Goal: Task Accomplishment & Management: Complete application form

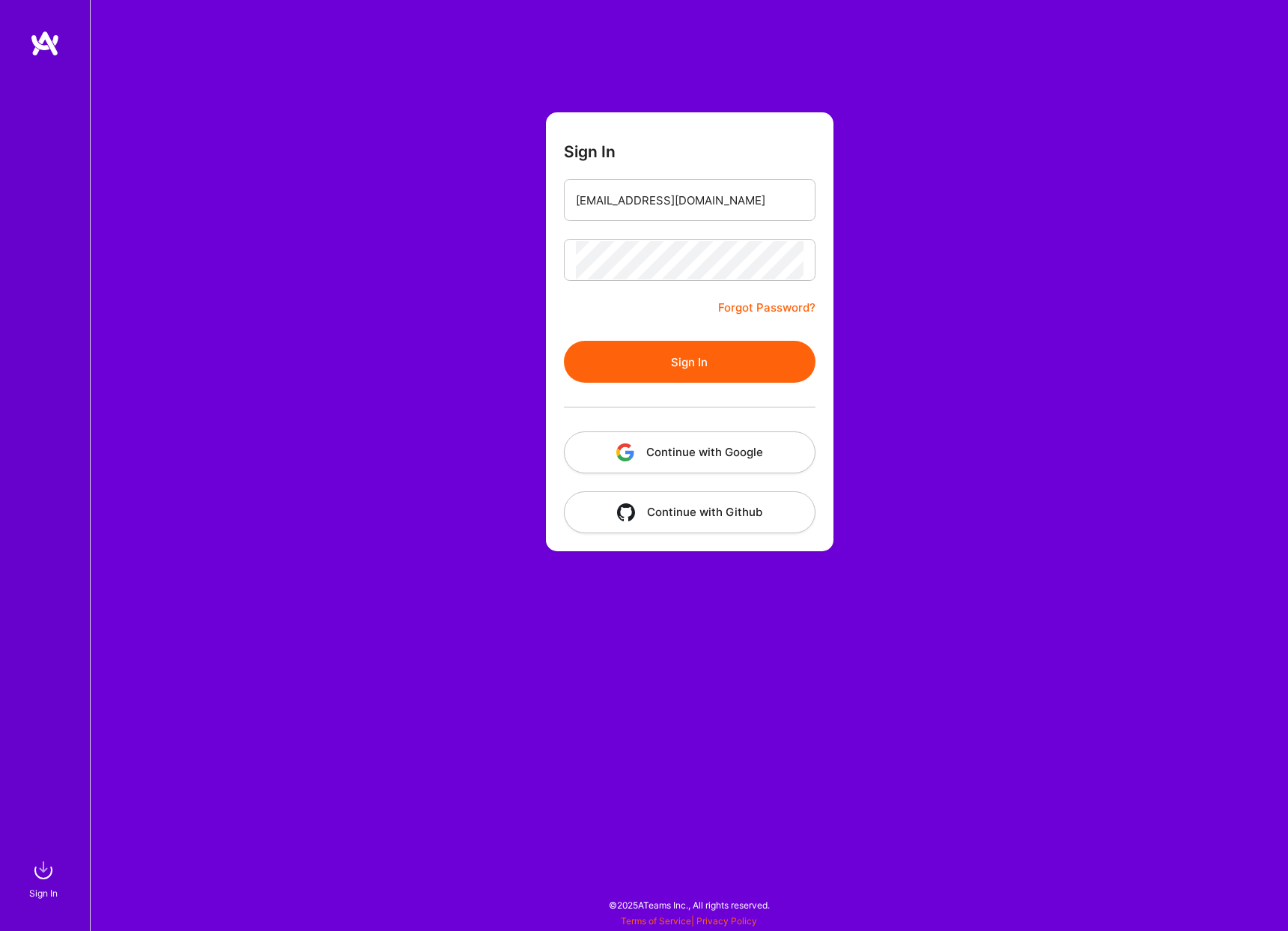
click at [735, 342] on button "Sign In" at bounding box center [690, 362] width 252 height 42
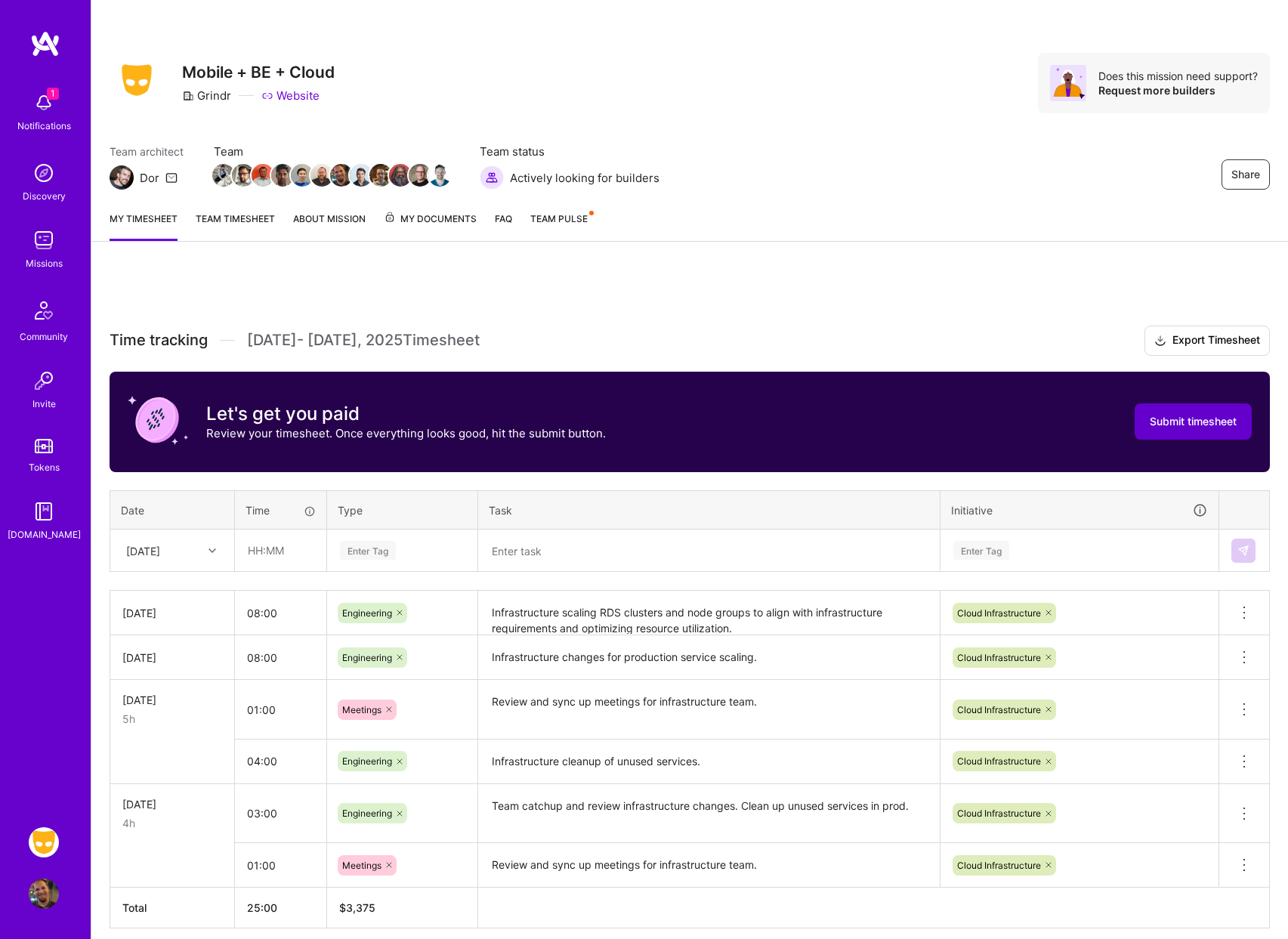
click at [1201, 418] on span "Submit timesheet" at bounding box center [1193, 421] width 87 height 15
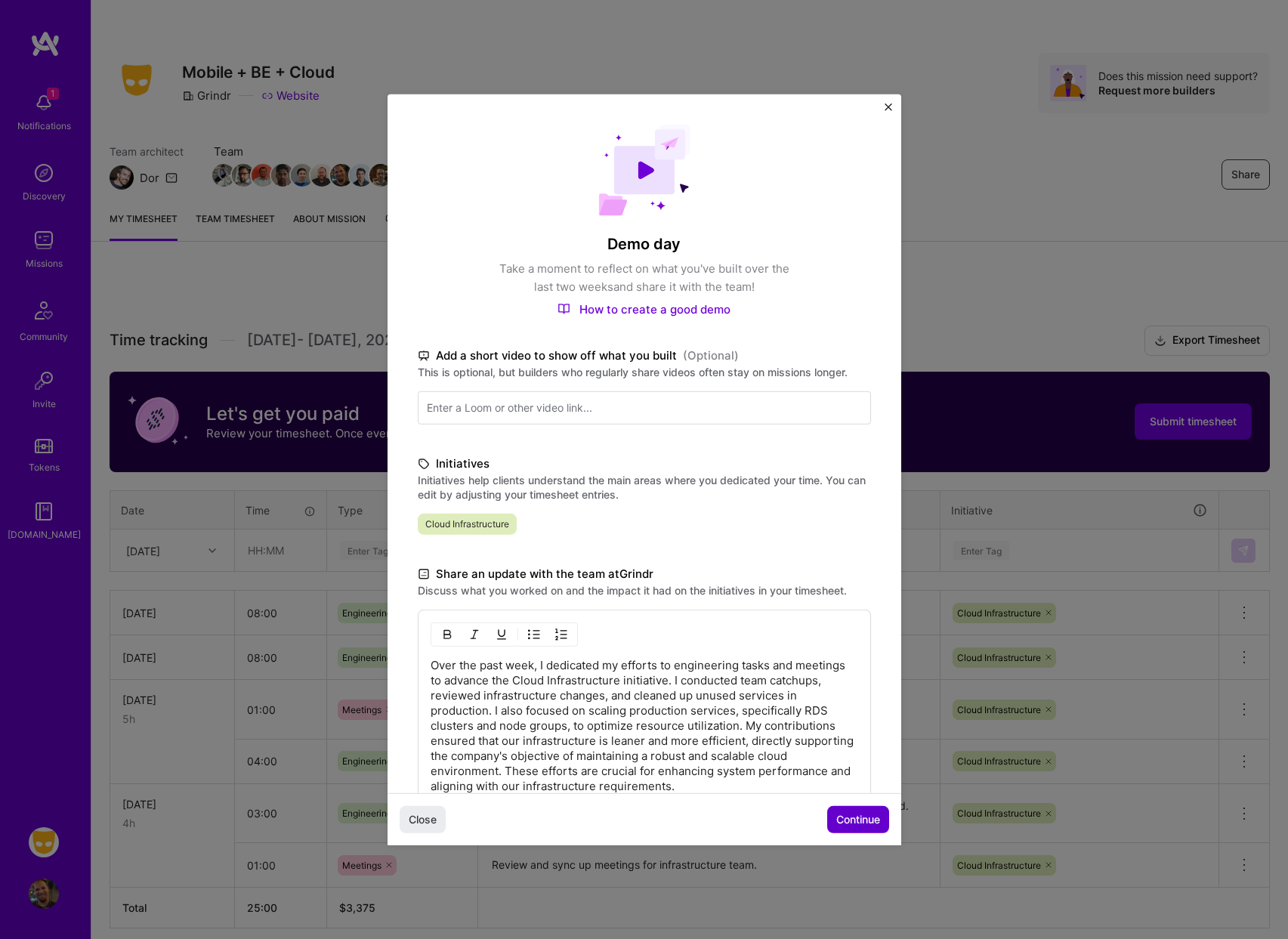
click at [853, 806] on button "Continue" at bounding box center [858, 820] width 62 height 27
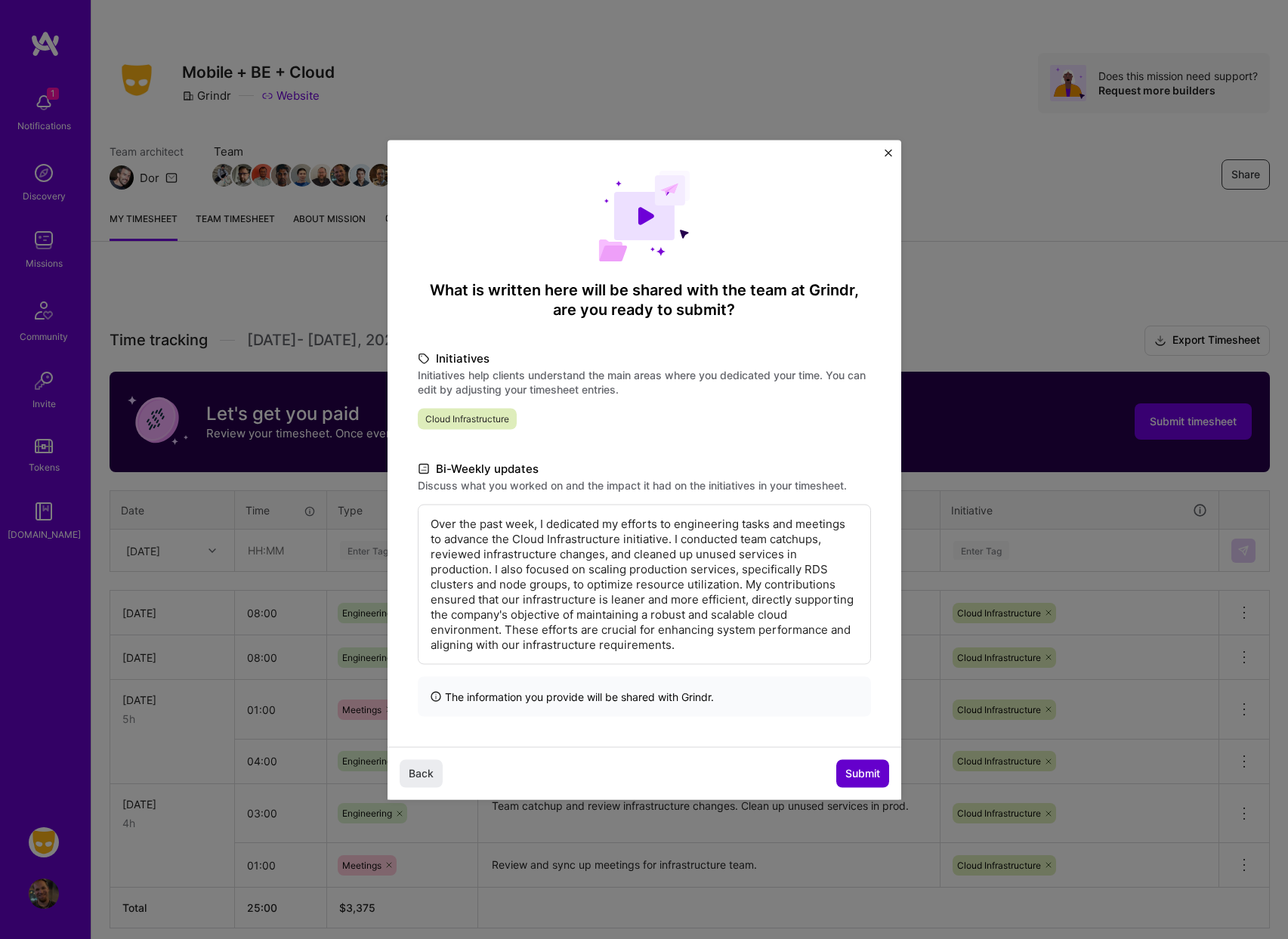
click at [865, 760] on button "Submit" at bounding box center [862, 774] width 53 height 27
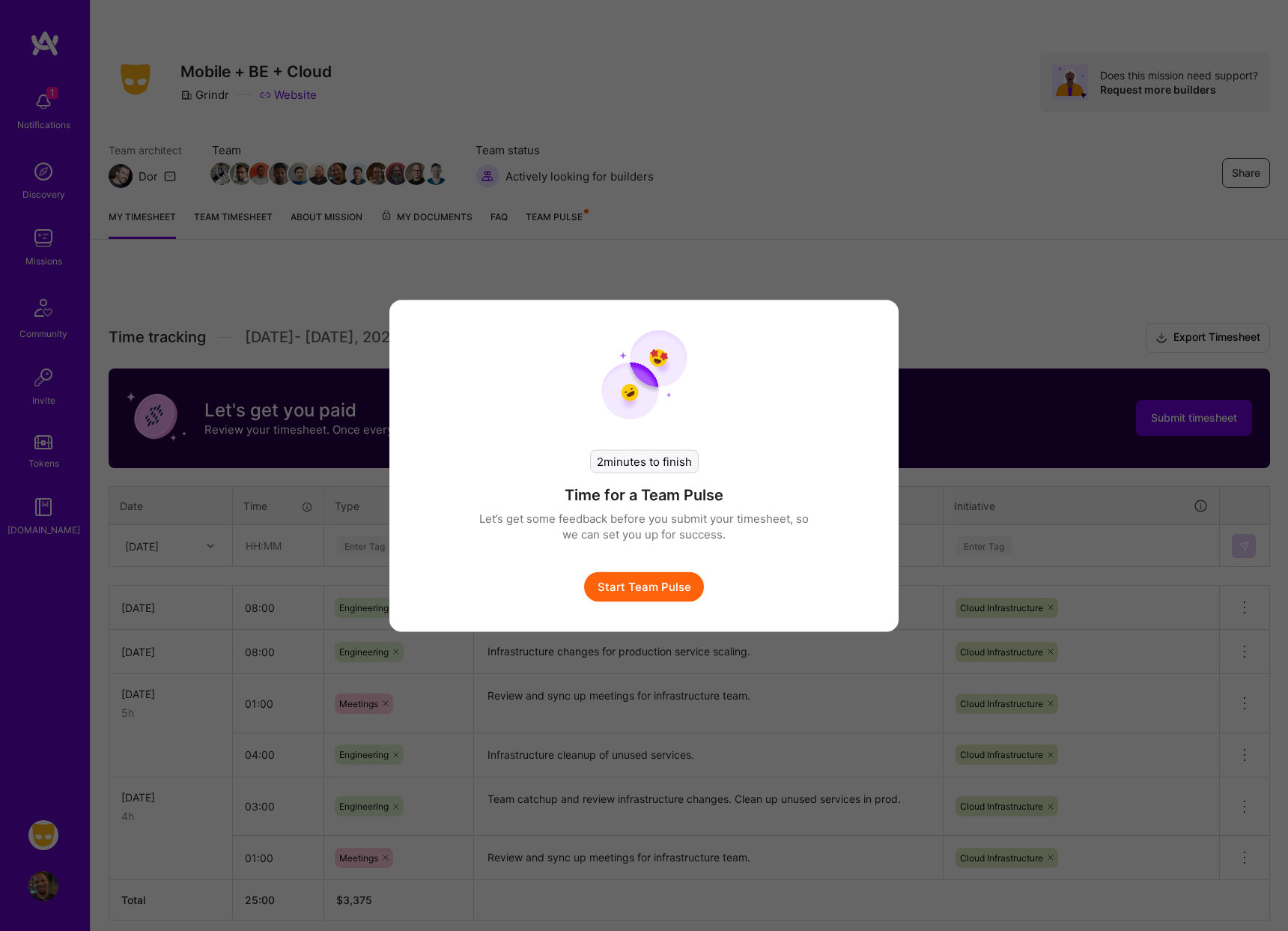
click at [668, 589] on button "Start Team Pulse" at bounding box center [644, 586] width 120 height 30
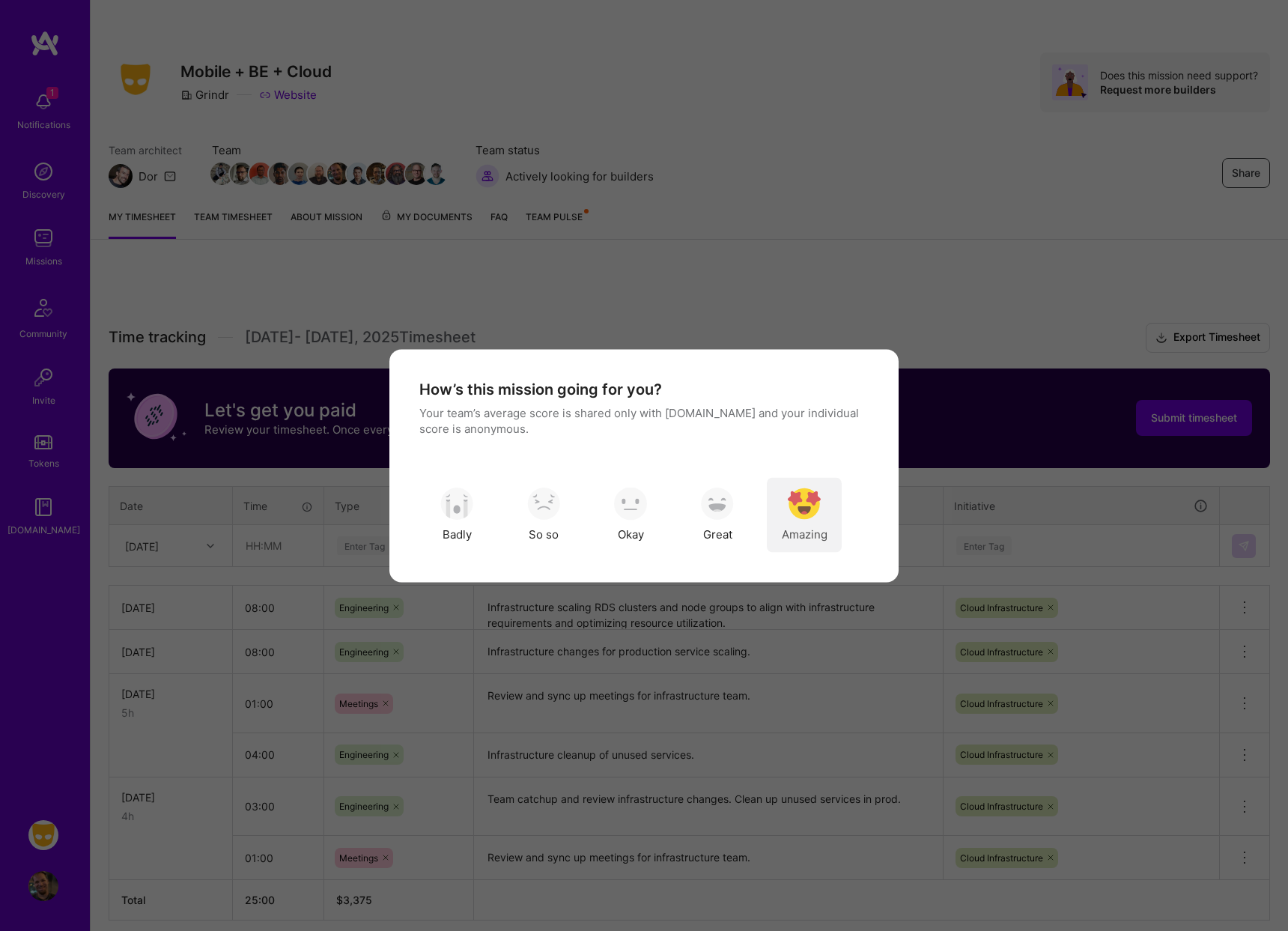
click at [814, 498] on img "modal" at bounding box center [804, 504] width 33 height 33
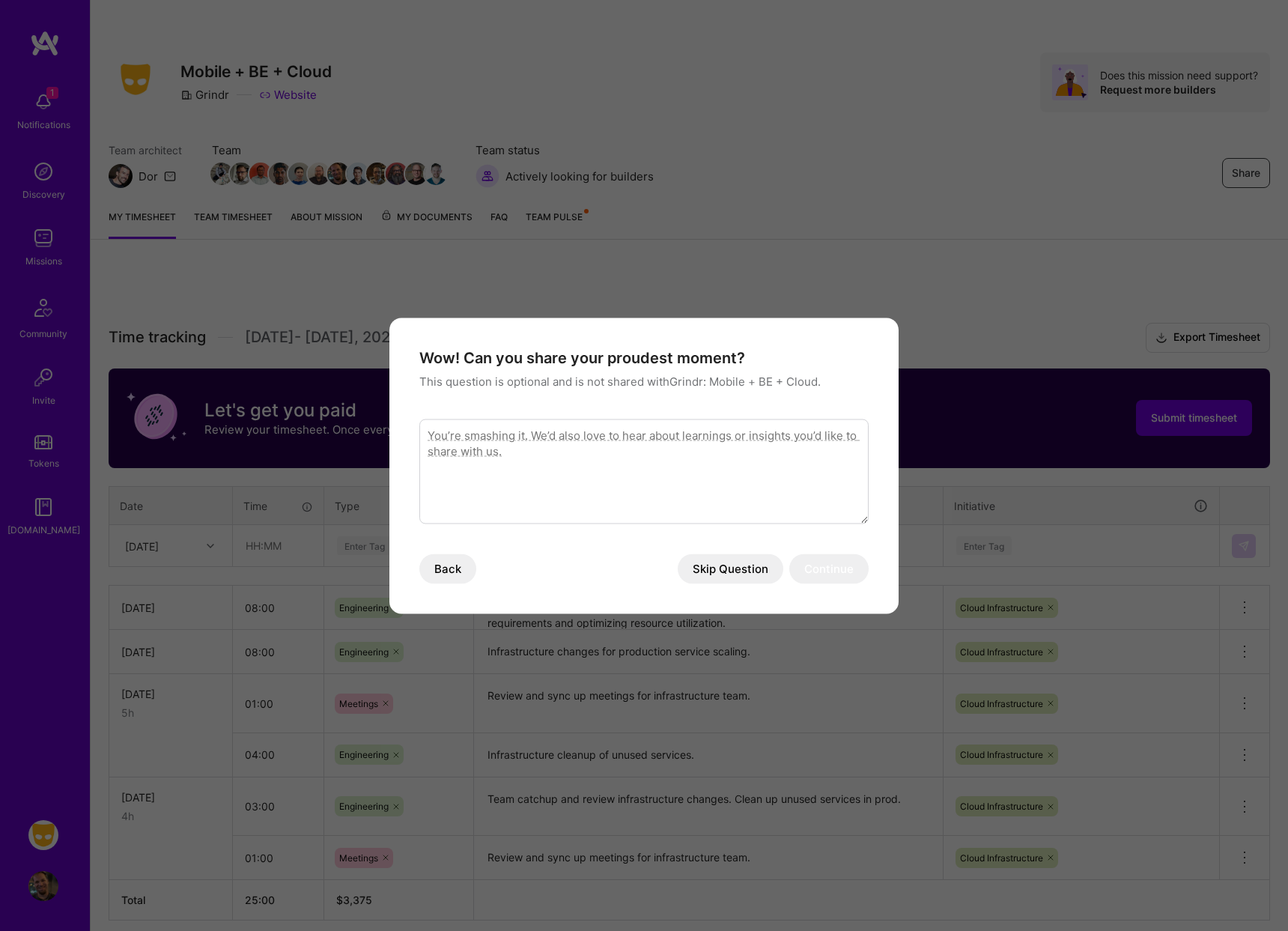
click at [714, 561] on button "Skip Question" at bounding box center [730, 568] width 106 height 30
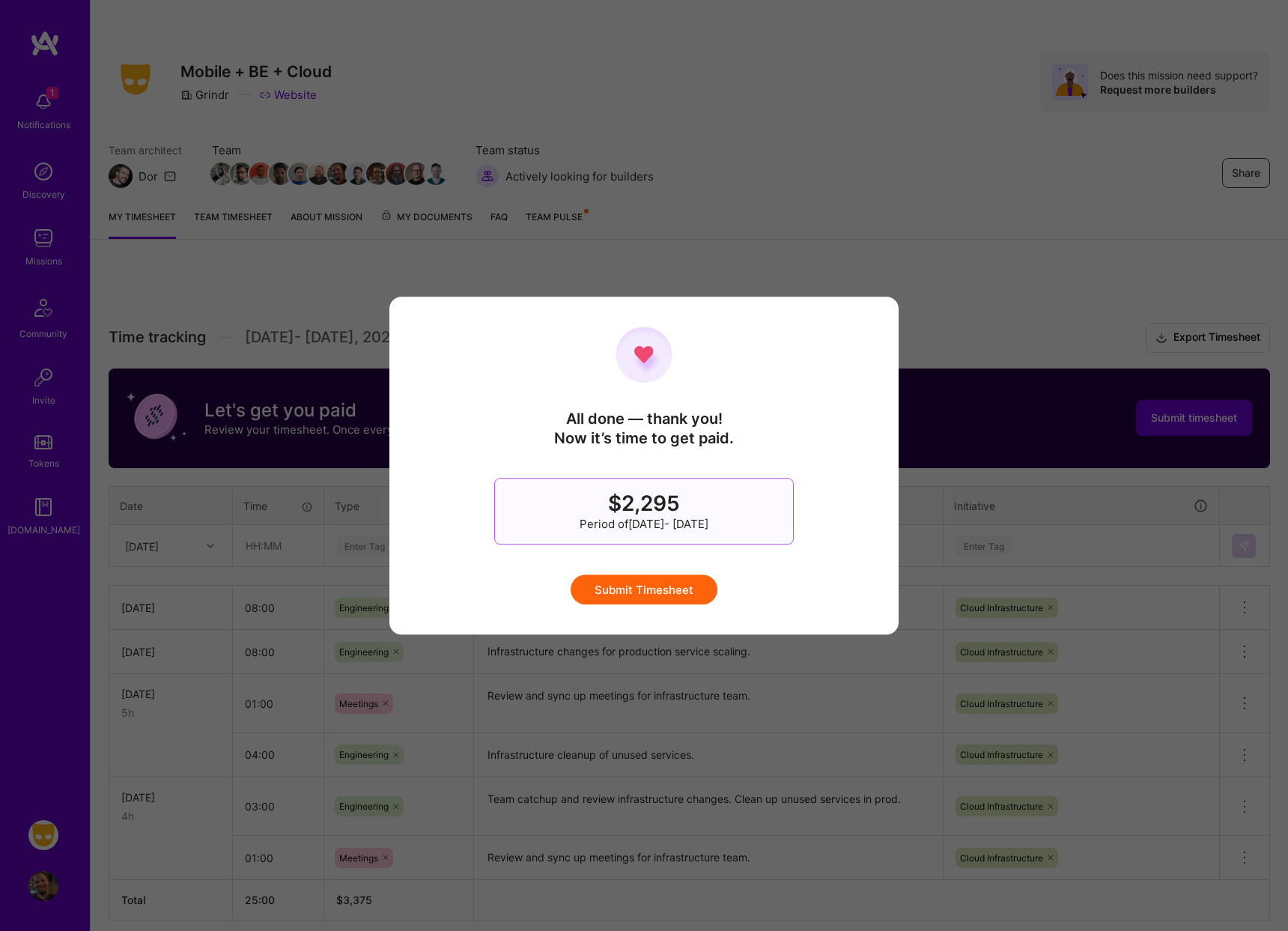
click at [667, 588] on button "Submit Timesheet" at bounding box center [644, 588] width 147 height 30
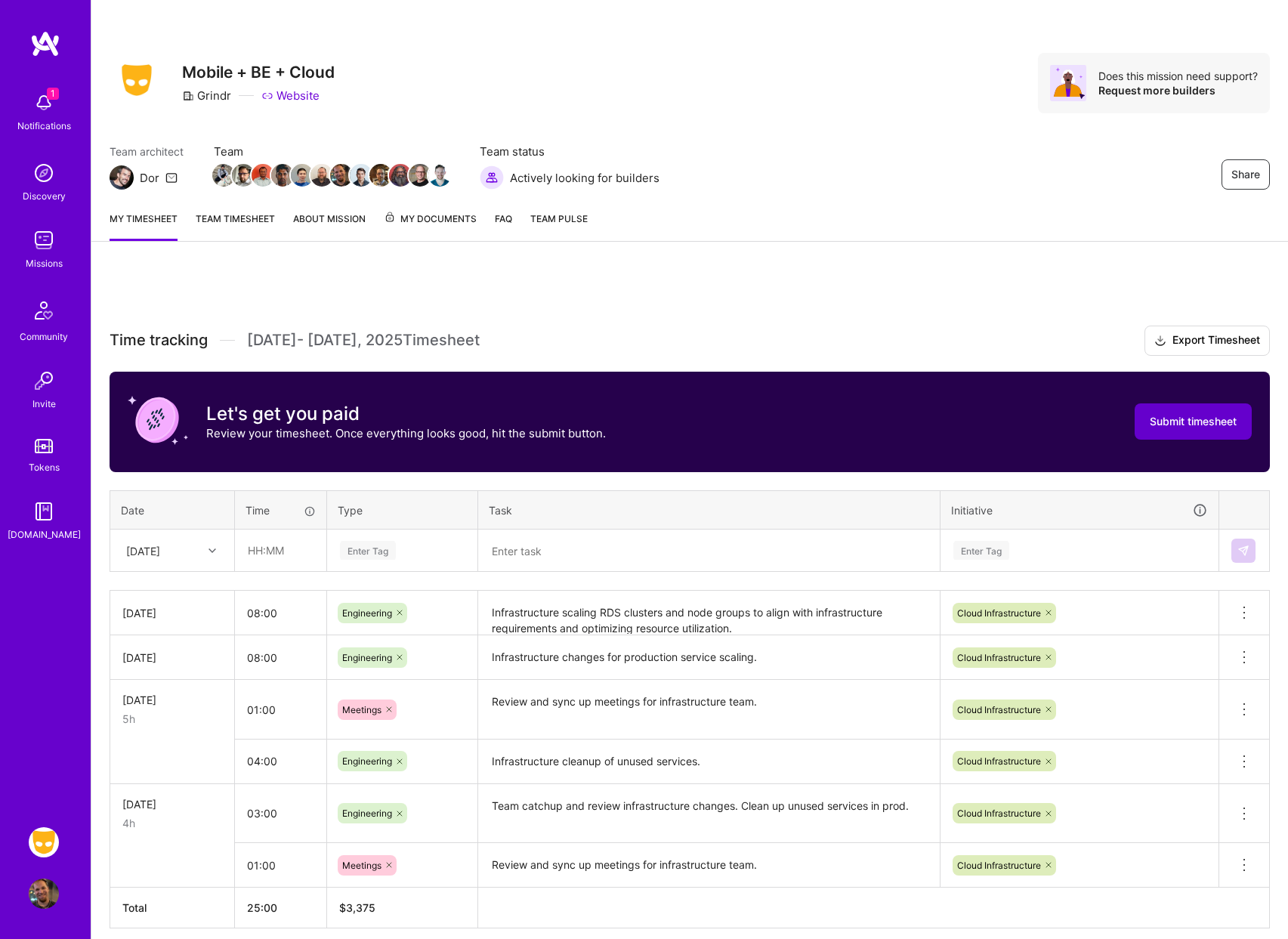
click at [1176, 417] on span "Submit timesheet" at bounding box center [1193, 421] width 87 height 15
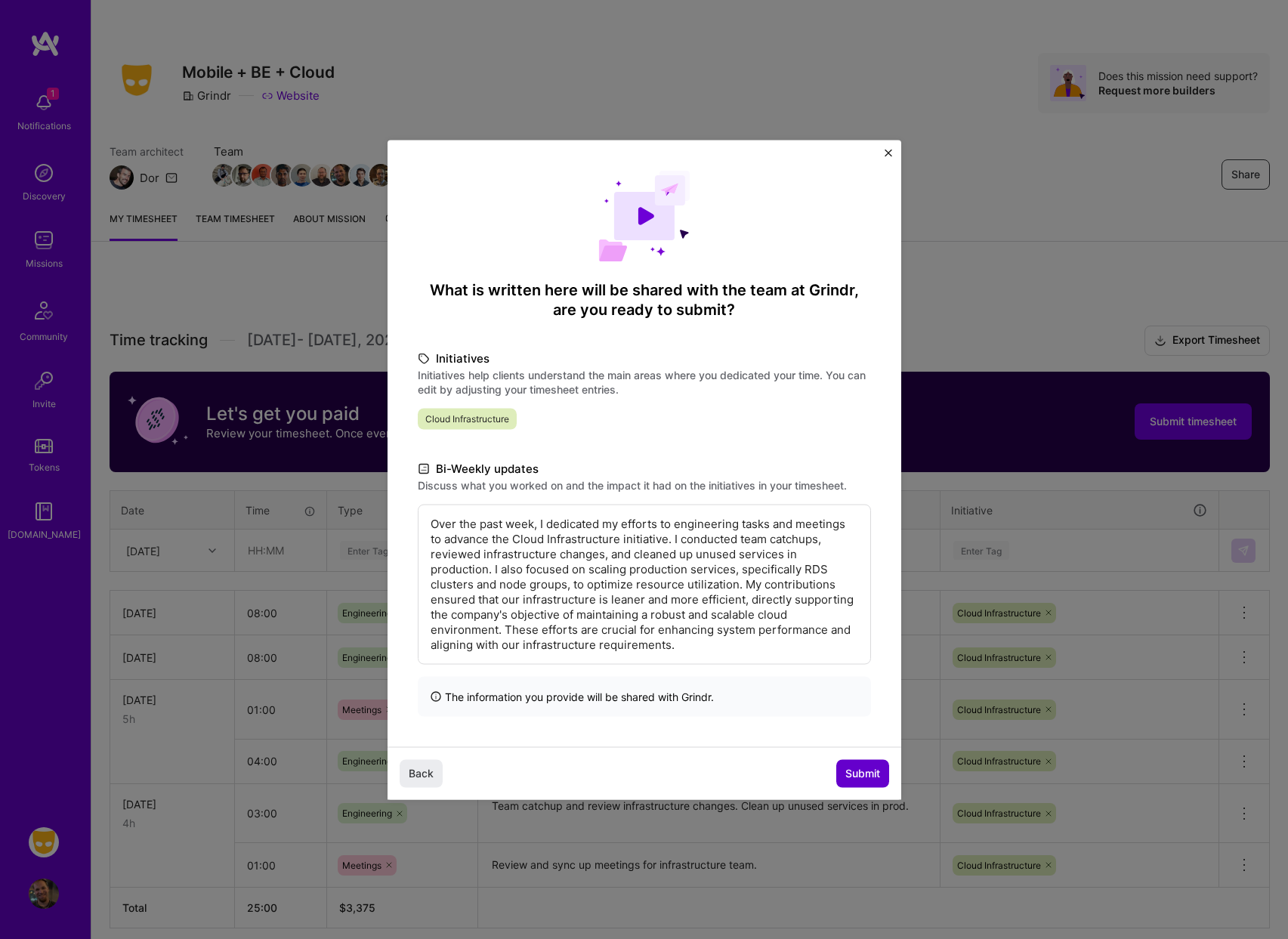
click at [856, 770] on span "Submit" at bounding box center [862, 774] width 35 height 15
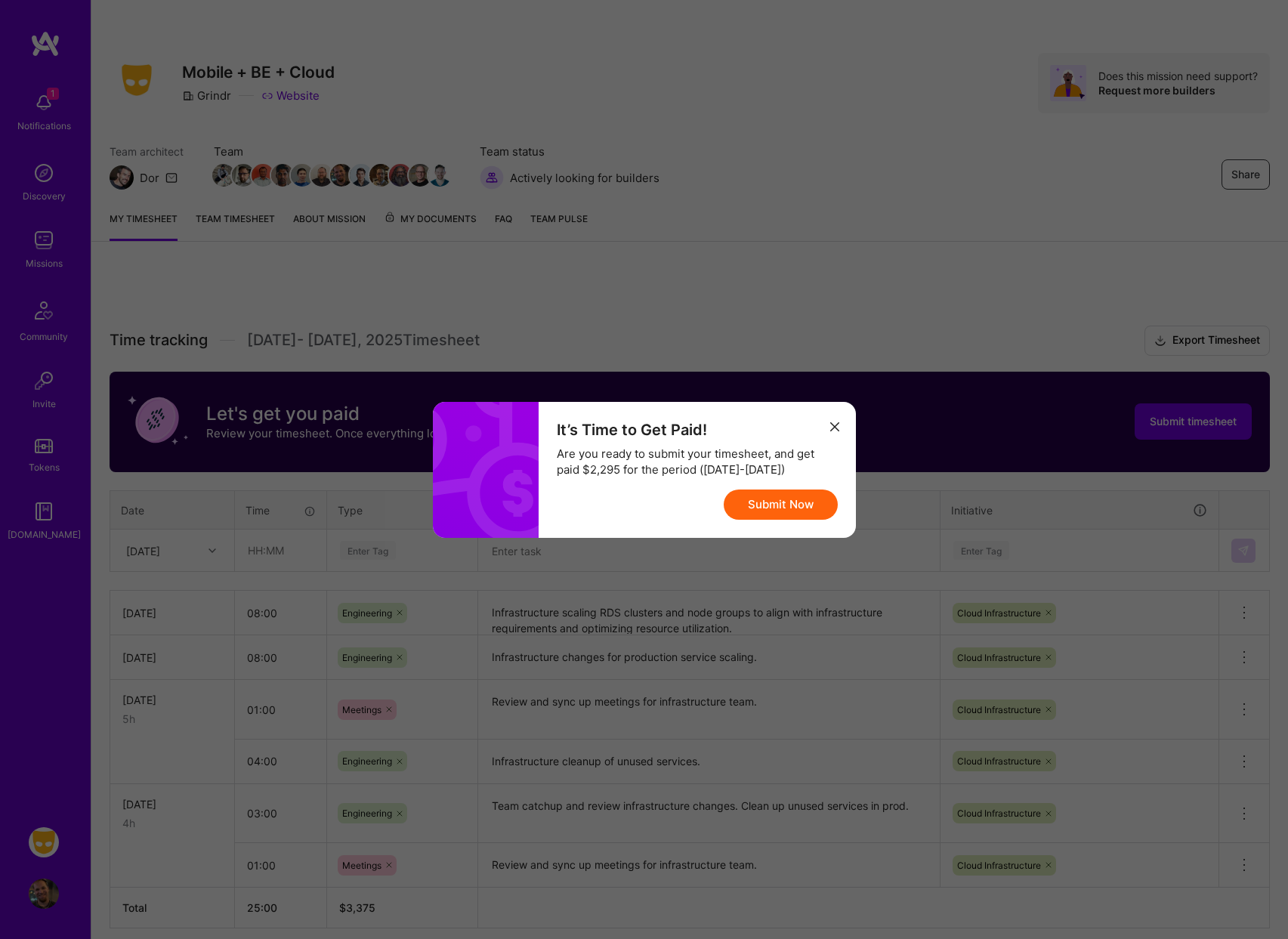
click at [814, 503] on button "Submit Now" at bounding box center [781, 504] width 114 height 30
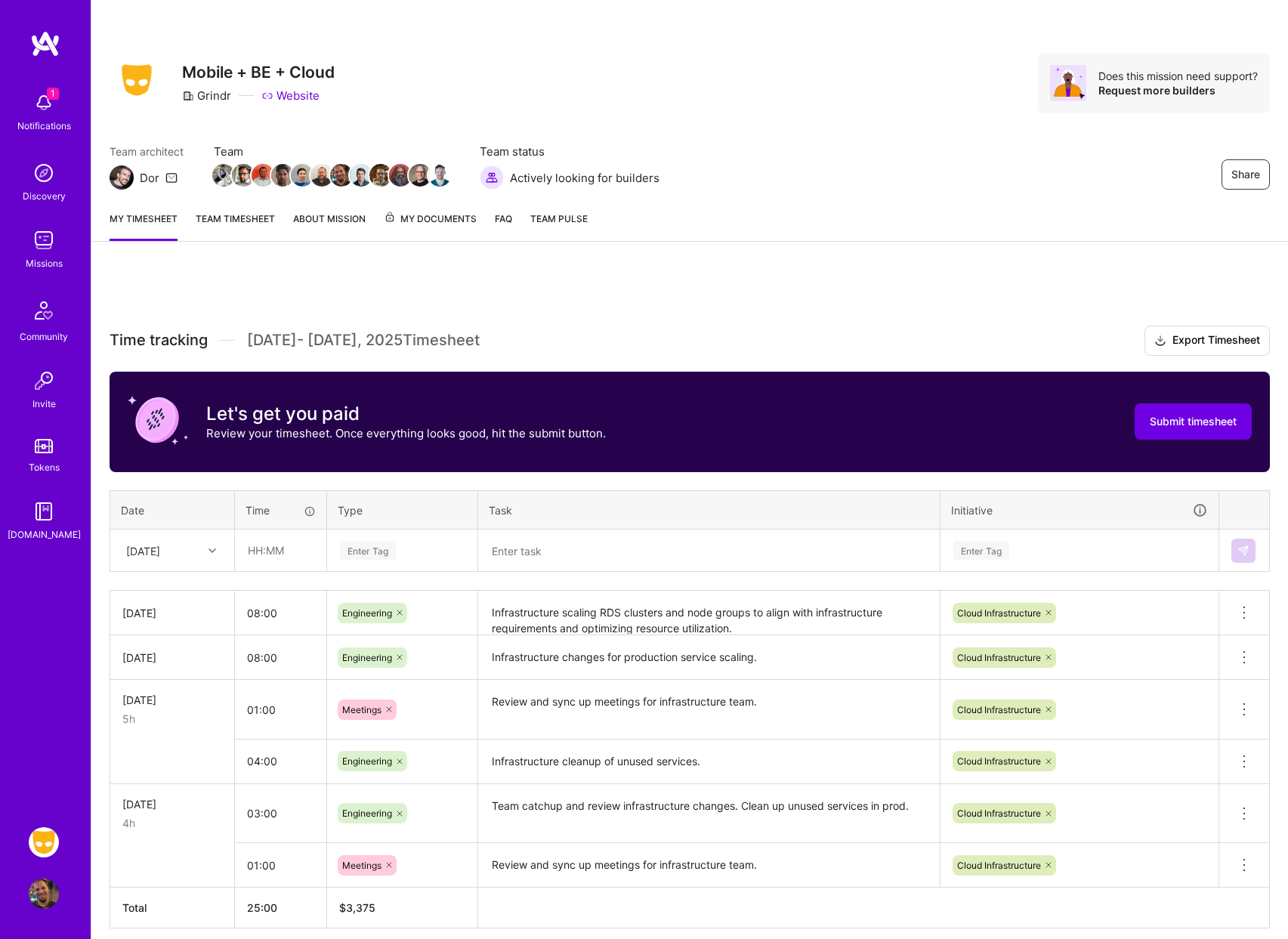
click at [215, 217] on link "Team timesheet" at bounding box center [235, 226] width 79 height 30
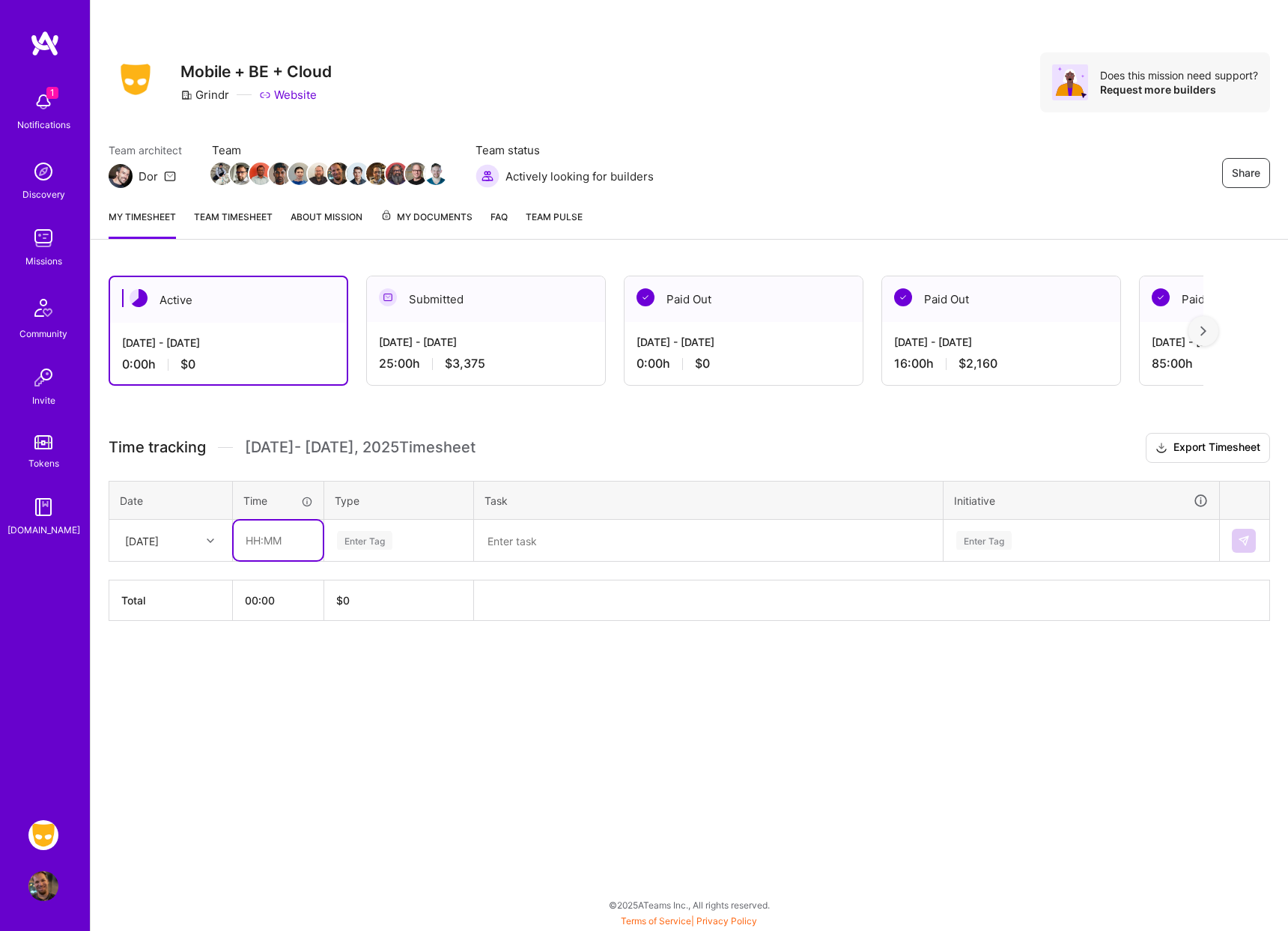
click at [275, 542] on input "text" at bounding box center [279, 540] width 89 height 40
type input "08:00"
click at [445, 520] on td "Enter Tag" at bounding box center [398, 541] width 149 height 42
click at [428, 528] on div "Enter Tag" at bounding box center [398, 541] width 148 height 39
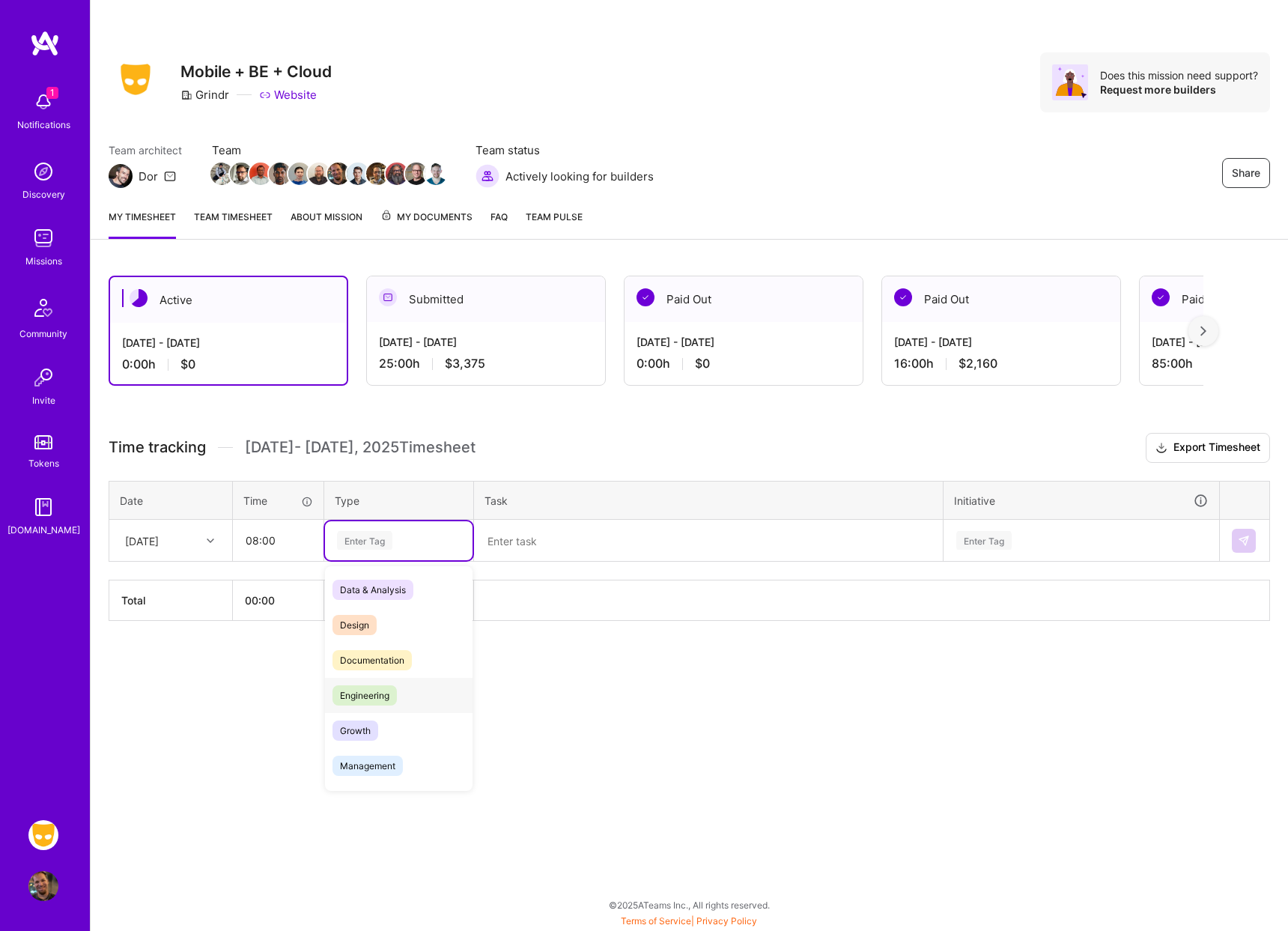
click at [407, 687] on div "Engineering" at bounding box center [398, 696] width 148 height 35
click at [1013, 539] on div "Enter Tag" at bounding box center [1081, 540] width 253 height 19
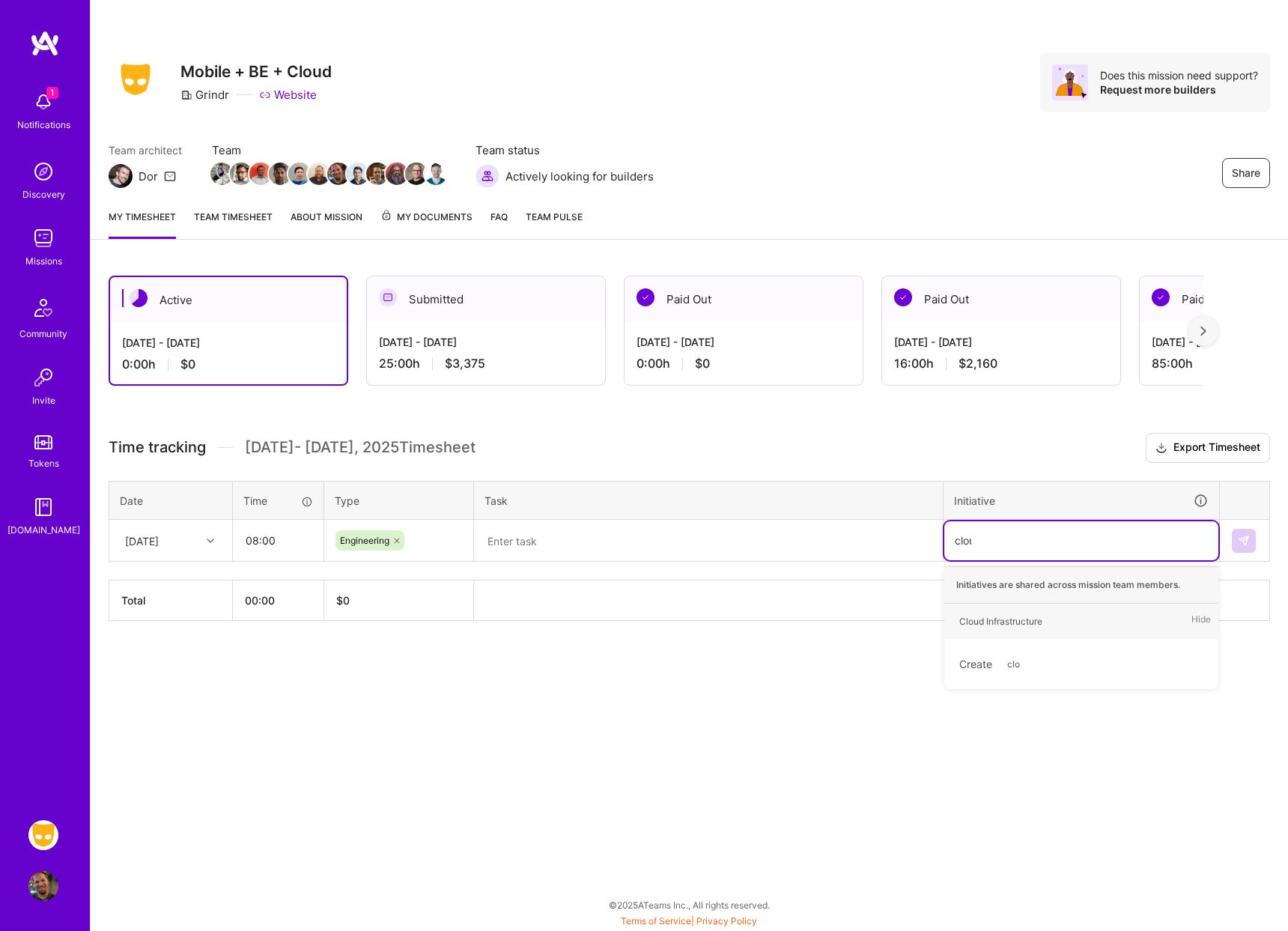
type input "cloud"
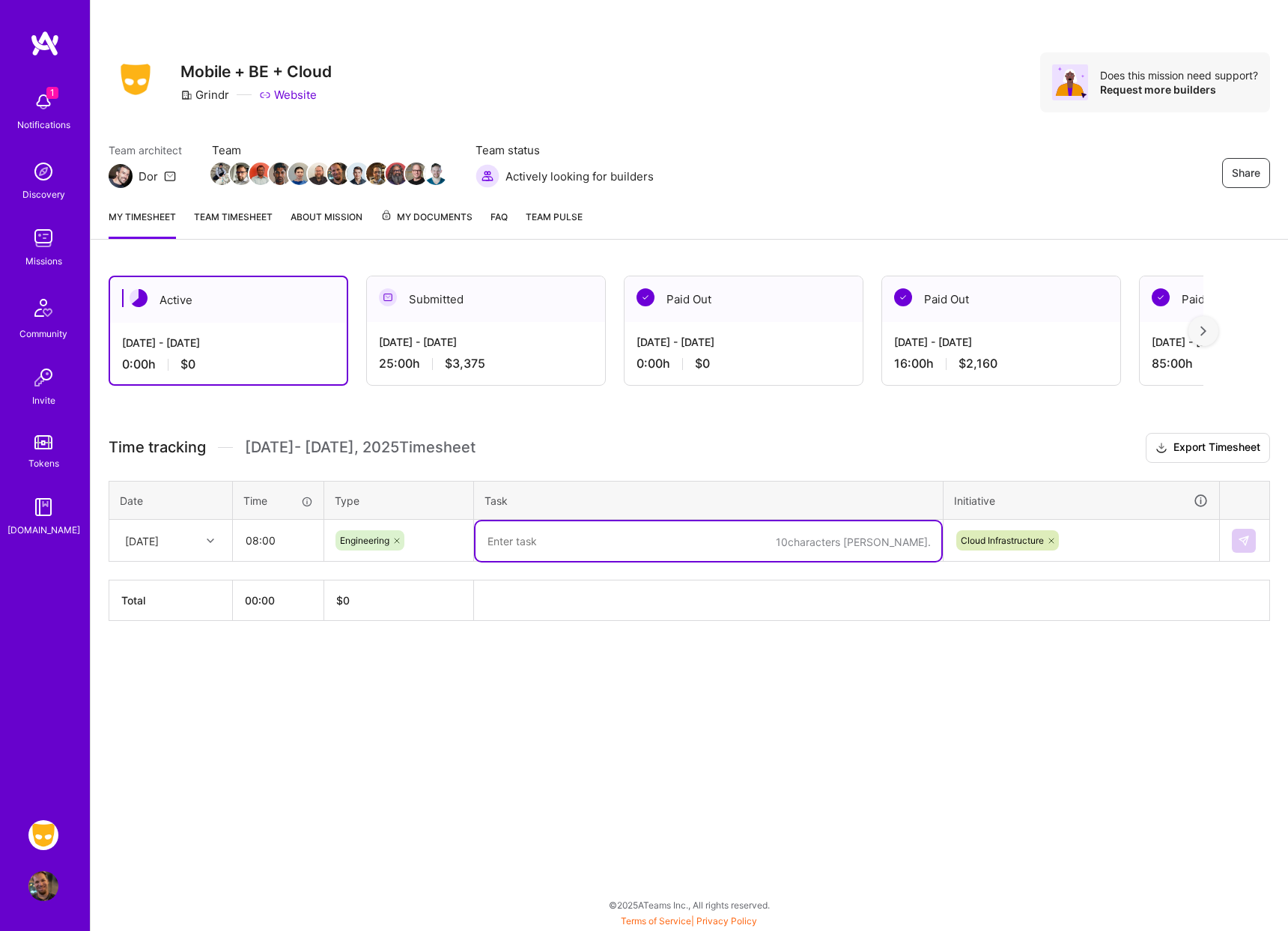
click at [706, 522] on textarea at bounding box center [708, 541] width 466 height 40
type textarea "a"
type textarea "Scaling production service"
click at [1249, 539] on img at bounding box center [1244, 540] width 12 height 12
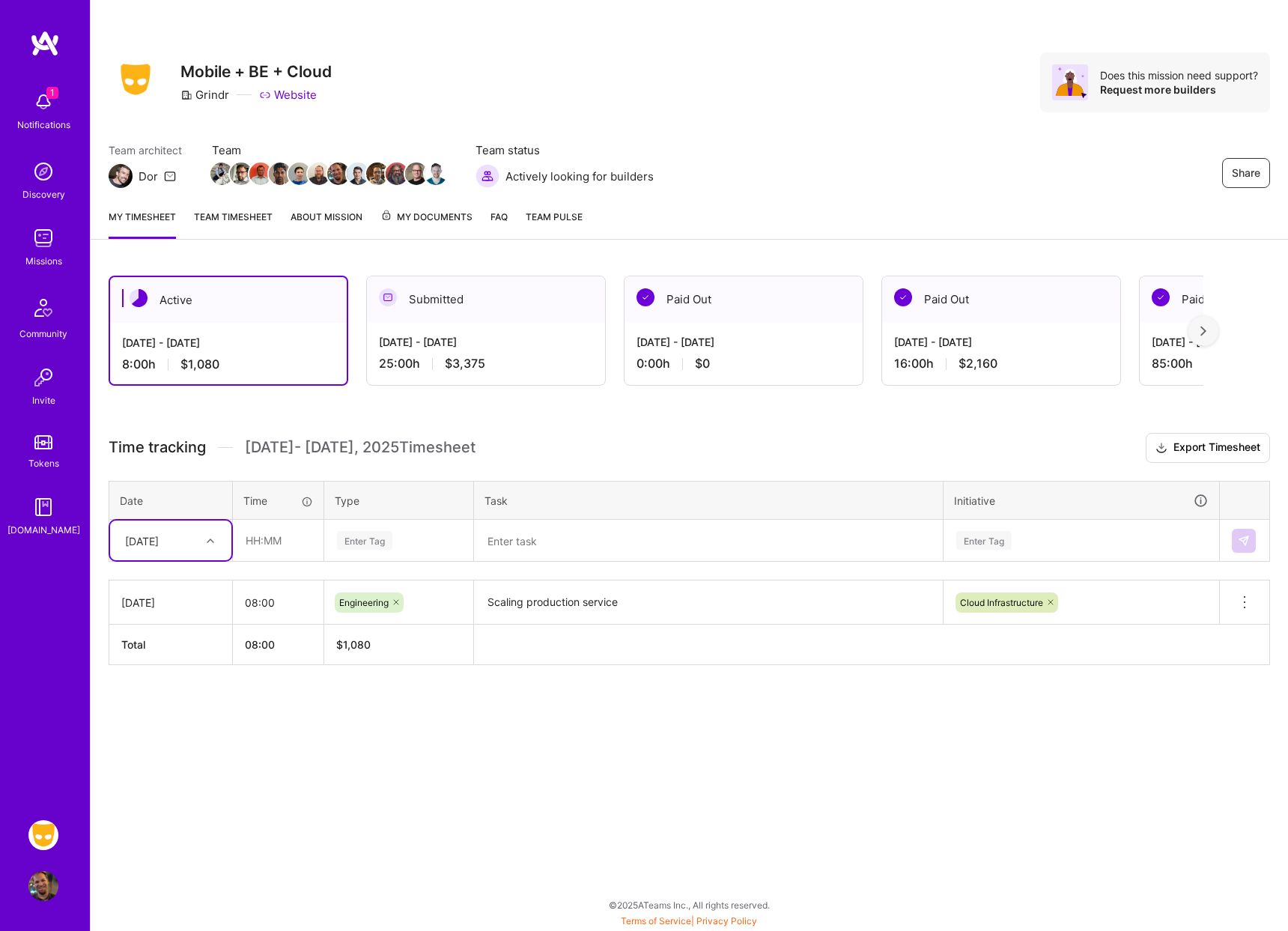
click at [635, 619] on textarea "Scaling production service" at bounding box center [708, 602] width 466 height 41
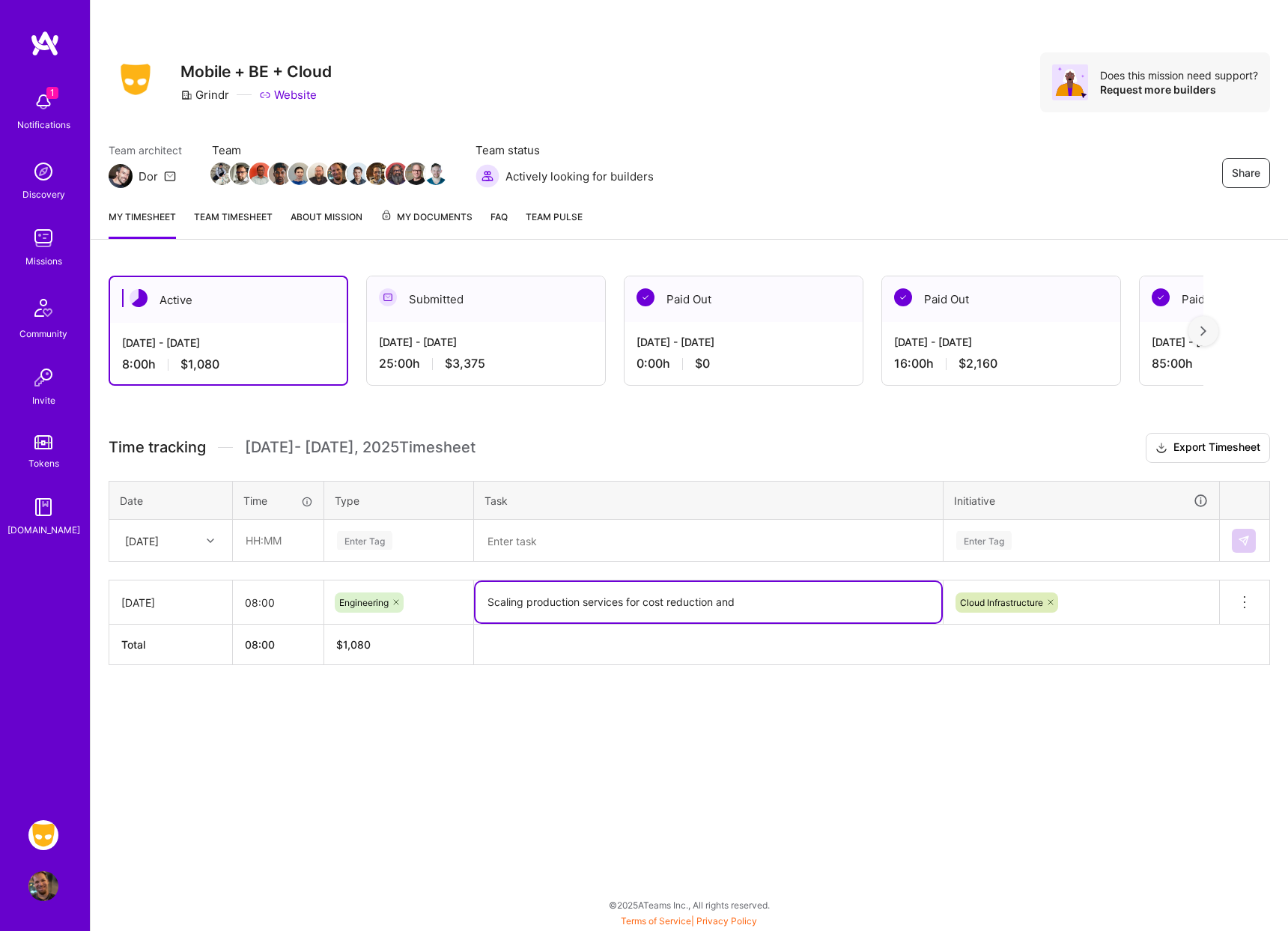
click at [755, 607] on textarea "Scaling production services for cost reduction and" at bounding box center [708, 602] width 466 height 41
type textarea "Scaling production services for cost reduction"
click at [923, 801] on div "Share Mobile + BE + Cloud Grindr Website Does this mission need support? Reques…" at bounding box center [689, 465] width 1199 height 931
click at [952, 737] on div "Active Aug 16 - Aug 31, 2025 8:00 h $1,080 Submitted Aug 1 - Aug 15, 2025 25:00…" at bounding box center [689, 498] width 1198 height 481
